Goal: Task Accomplishment & Management: Use online tool/utility

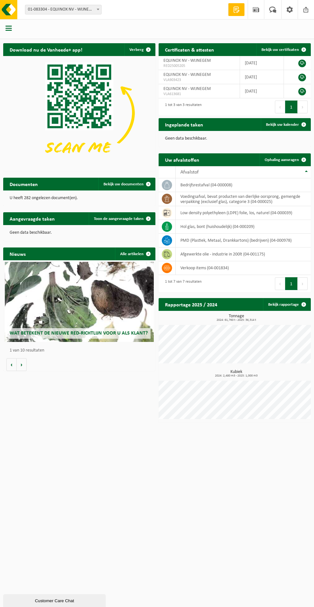
click at [303, 159] on span at bounding box center [303, 159] width 13 height 13
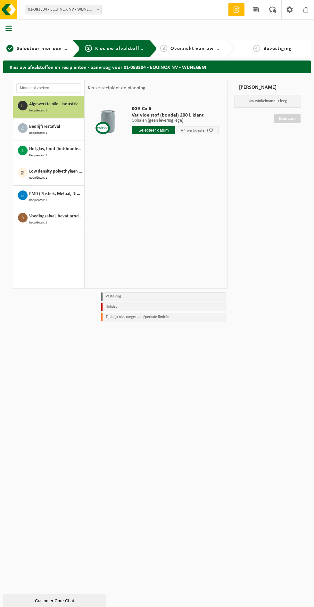
click at [60, 149] on span "Hol glas, bont (huishoudelijk)" at bounding box center [55, 149] width 53 height 7
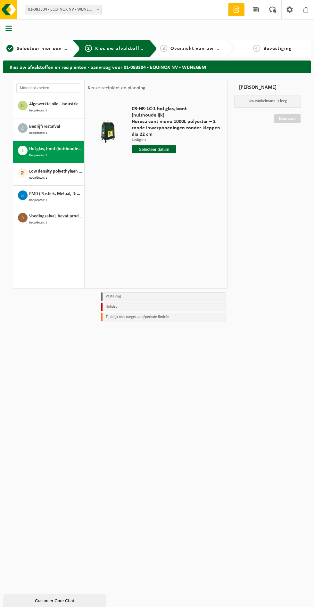
click at [166, 145] on input "text" at bounding box center [153, 149] width 44 height 8
click at [174, 199] on div "18" at bounding box center [171, 200] width 11 height 10
type input "Van 2025-09-18"
click at [161, 168] on button "In winkelmand" at bounding box center [149, 173] width 35 height 10
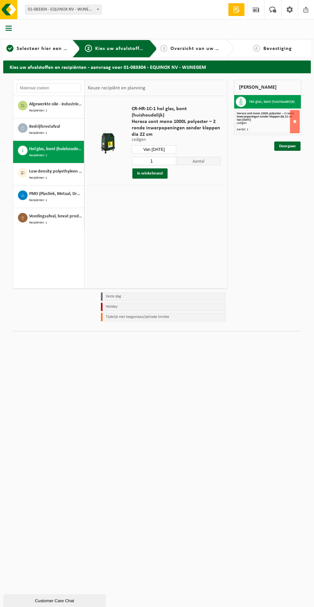
click at [296, 143] on link "Doorgaan" at bounding box center [287, 145] width 26 height 9
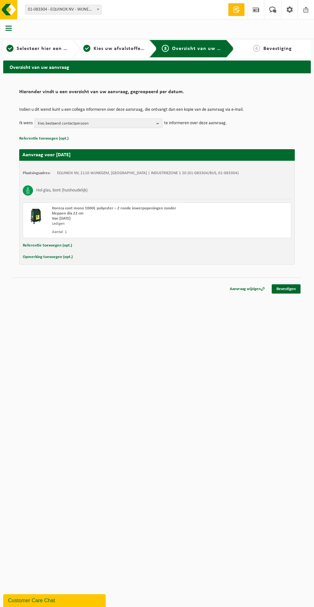
click at [290, 290] on link "Bevestigen" at bounding box center [285, 288] width 29 height 9
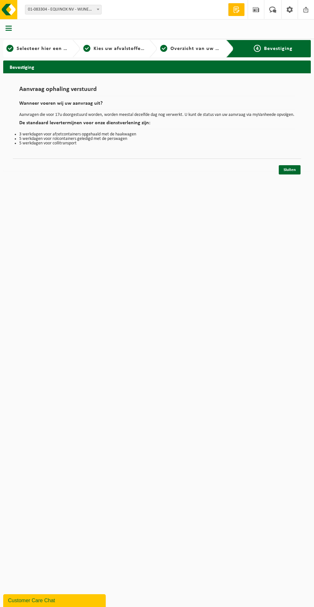
click at [299, 173] on link "Sluiten" at bounding box center [289, 169] width 22 height 9
